Goal: Task Accomplishment & Management: Manage account settings

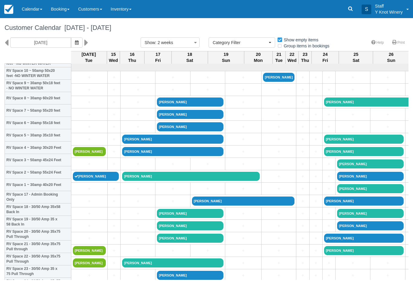
select select
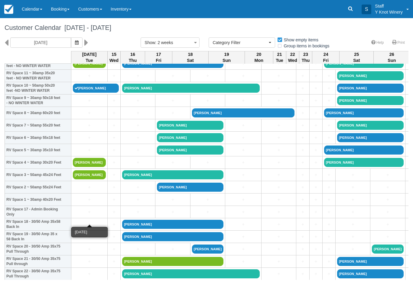
scroll to position [88, 0]
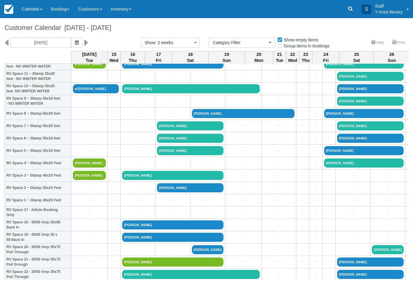
click at [80, 152] on td "+" at bounding box center [89, 151] width 36 height 12
click at [82, 154] on link "+" at bounding box center [89, 151] width 33 height 6
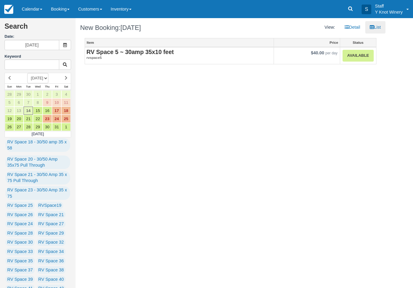
click at [364, 57] on link "Available" at bounding box center [357, 56] width 31 height 12
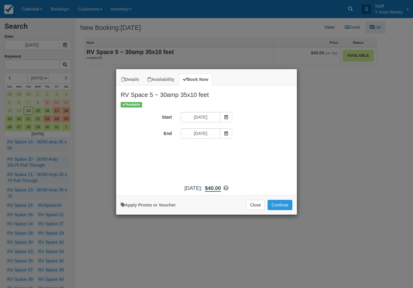
click at [280, 209] on button "Continue" at bounding box center [279, 205] width 25 height 10
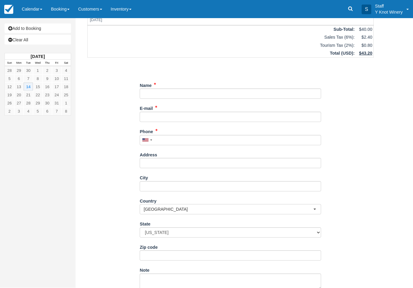
scroll to position [38, 0]
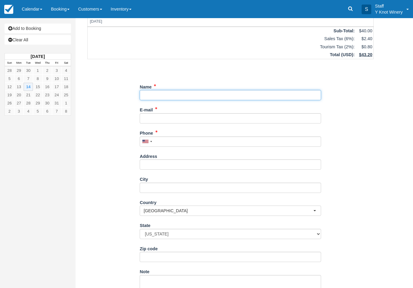
click at [169, 97] on input "Name" at bounding box center [230, 95] width 181 height 10
click at [173, 94] on input "Name" at bounding box center [230, 95] width 181 height 10
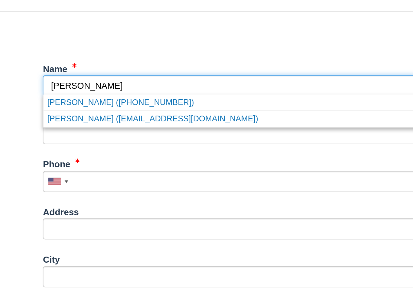
click at [140, 107] on link "Mike Kuntz (pinballkuntz@gmail.com)" at bounding box center [230, 111] width 181 height 8
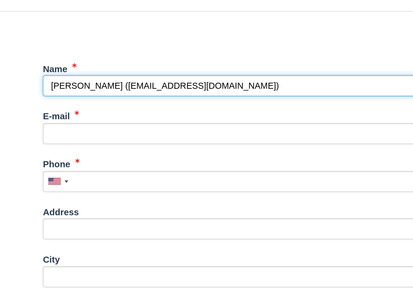
type input "[PERSON_NAME]"
type input "[EMAIL_ADDRESS][DOMAIN_NAME]"
type input "[PHONE_NUMBER]"
select select "CA"
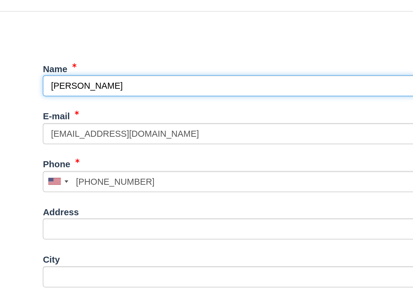
select select "CA"
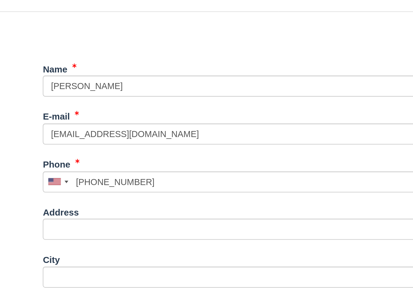
click at [140, 277] on button "Continue" at bounding box center [154, 282] width 29 height 10
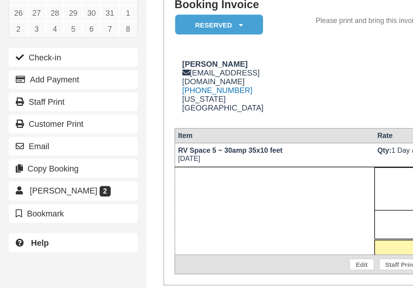
click at [31, 91] on button "Check-in" at bounding box center [38, 96] width 66 height 10
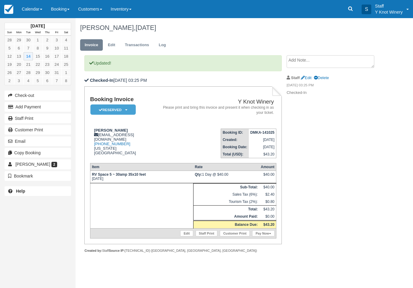
click at [183, 237] on link "Edit" at bounding box center [186, 234] width 13 height 6
